Goal: Information Seeking & Learning: Learn about a topic

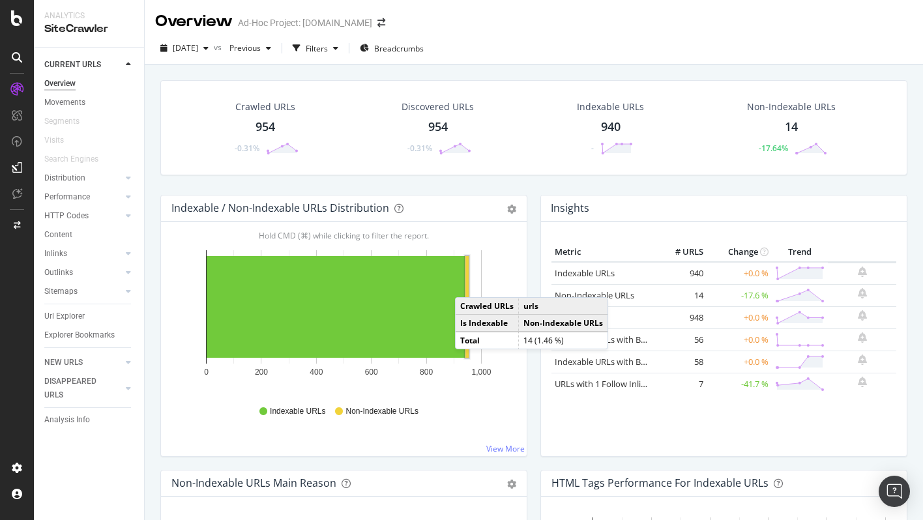
click at [468, 284] on rect "A chart." at bounding box center [466, 307] width 3 height 102
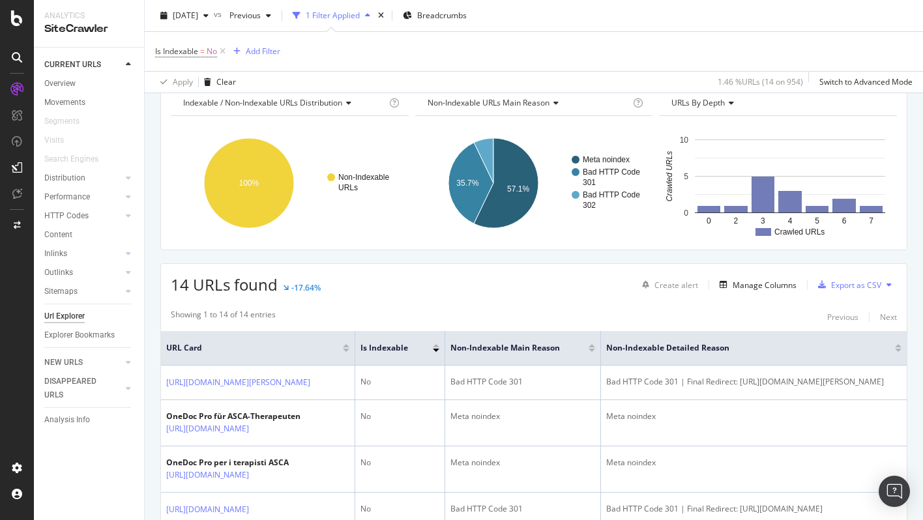
scroll to position [149, 0]
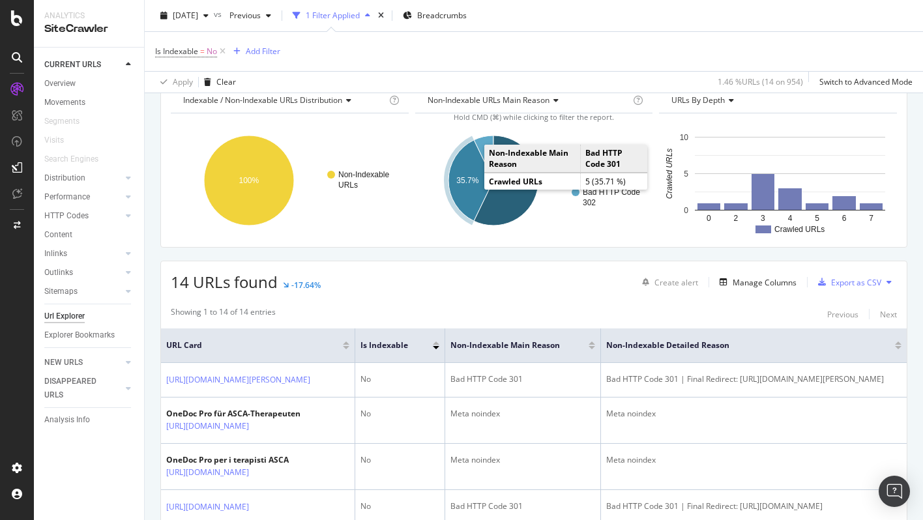
click at [468, 199] on icon "A chart." at bounding box center [470, 180] width 45 height 81
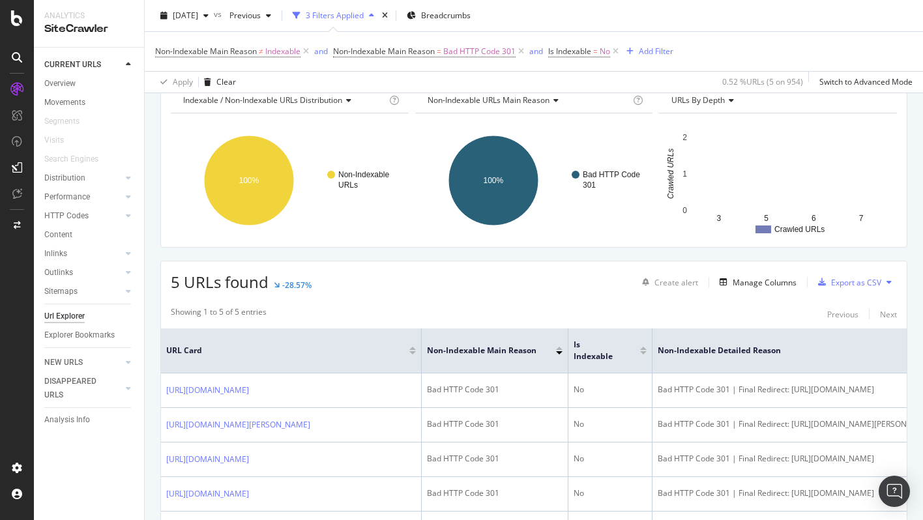
scroll to position [342, 0]
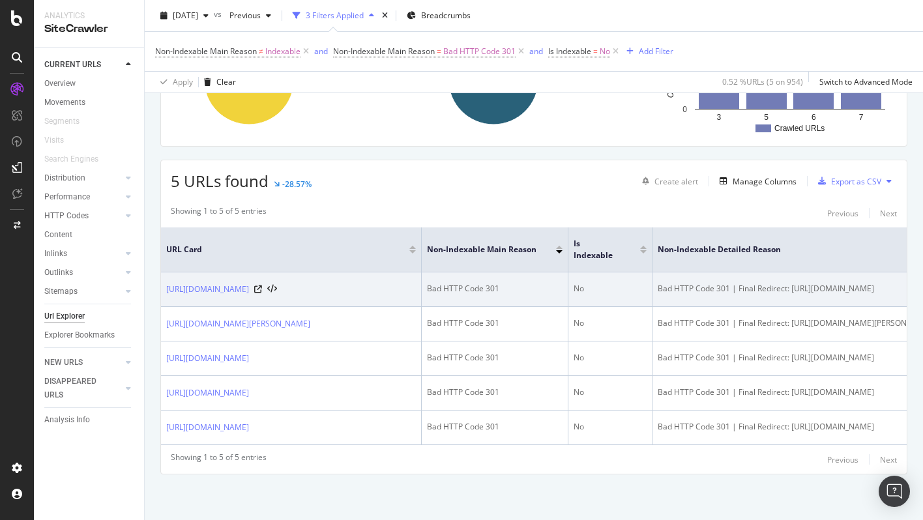
click at [323, 272] on td "[URL][DOMAIN_NAME]" at bounding box center [291, 289] width 261 height 35
